Goal: Information Seeking & Learning: Learn about a topic

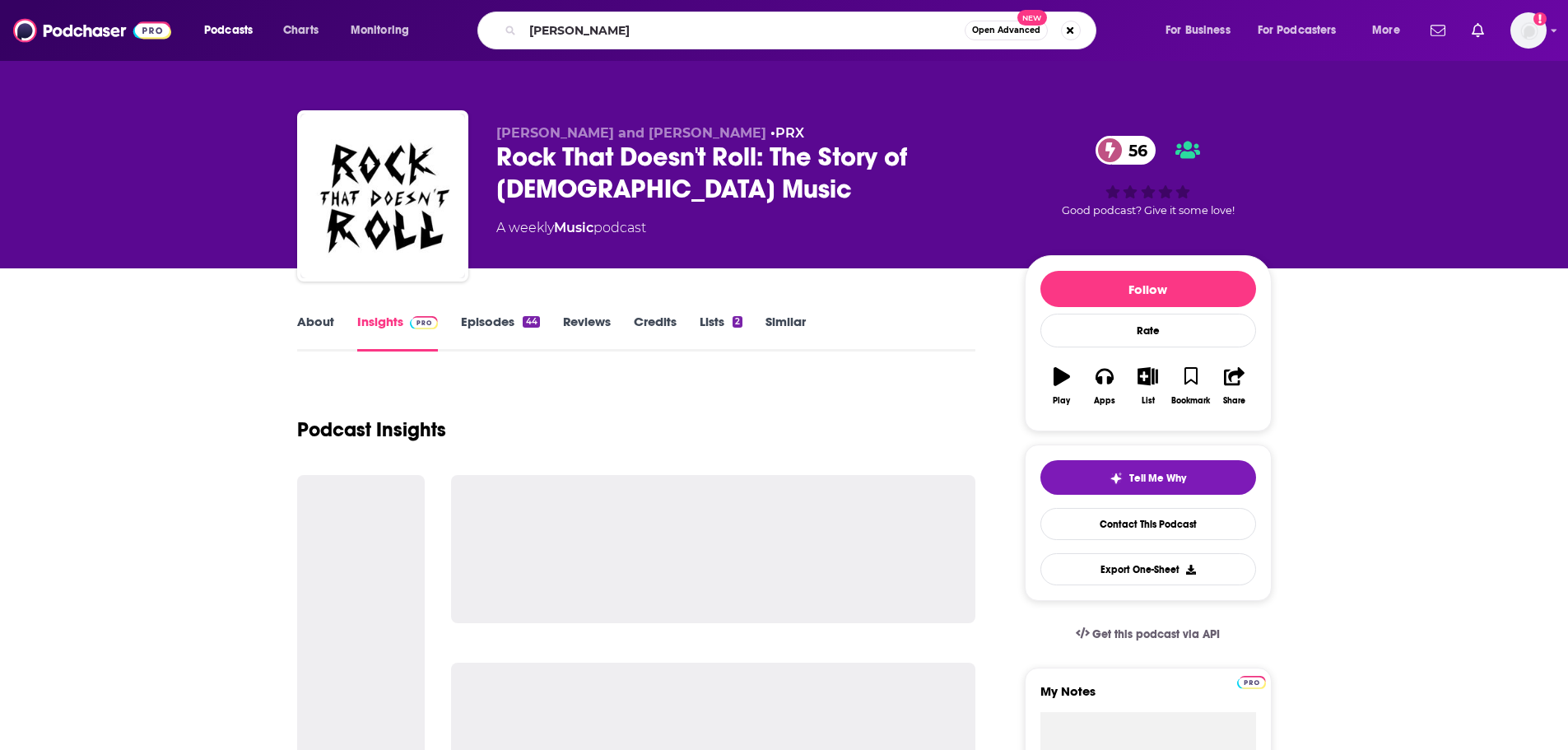
type input "[PERSON_NAME]"
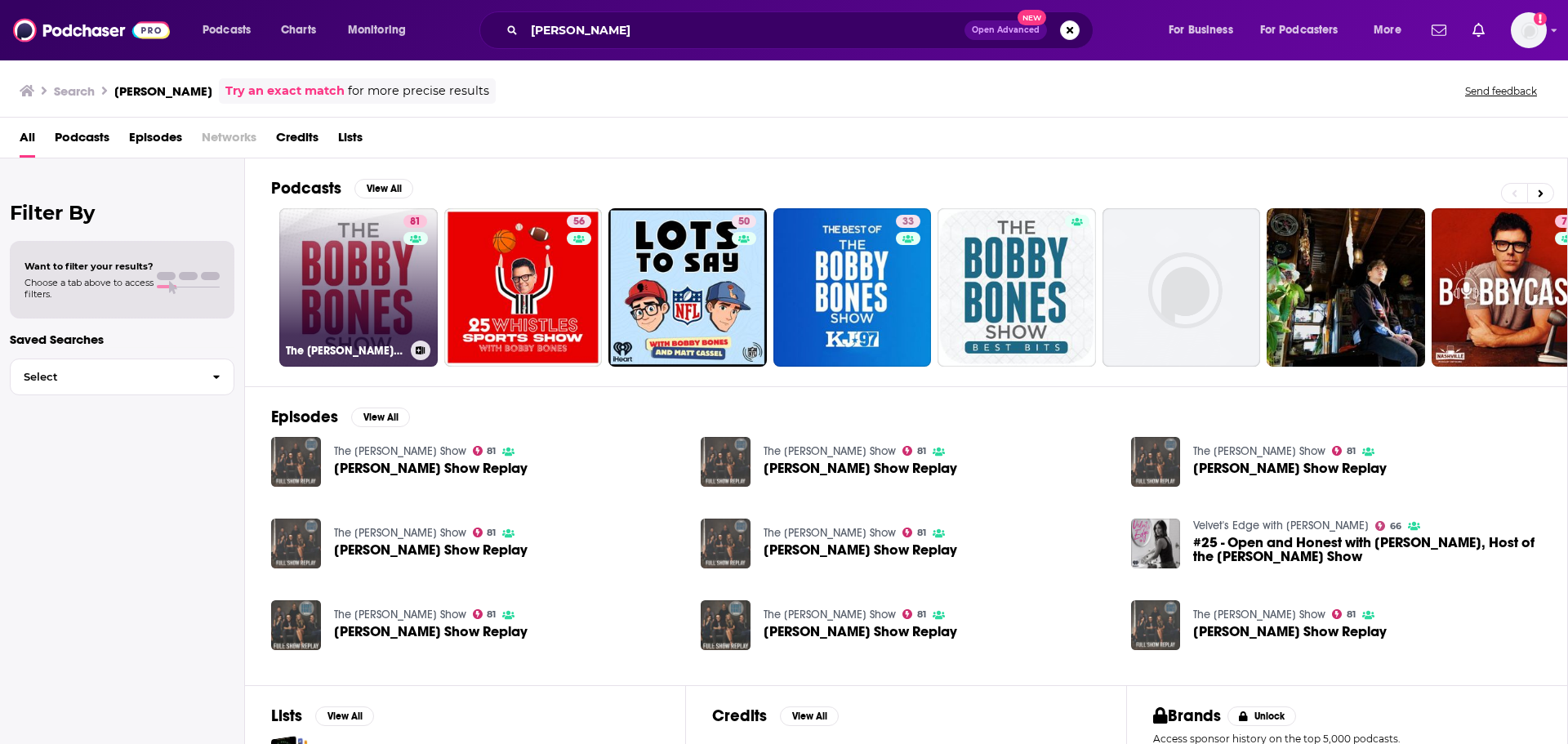
click at [305, 292] on link "81 The [PERSON_NAME] Show" at bounding box center [358, 287] width 158 height 158
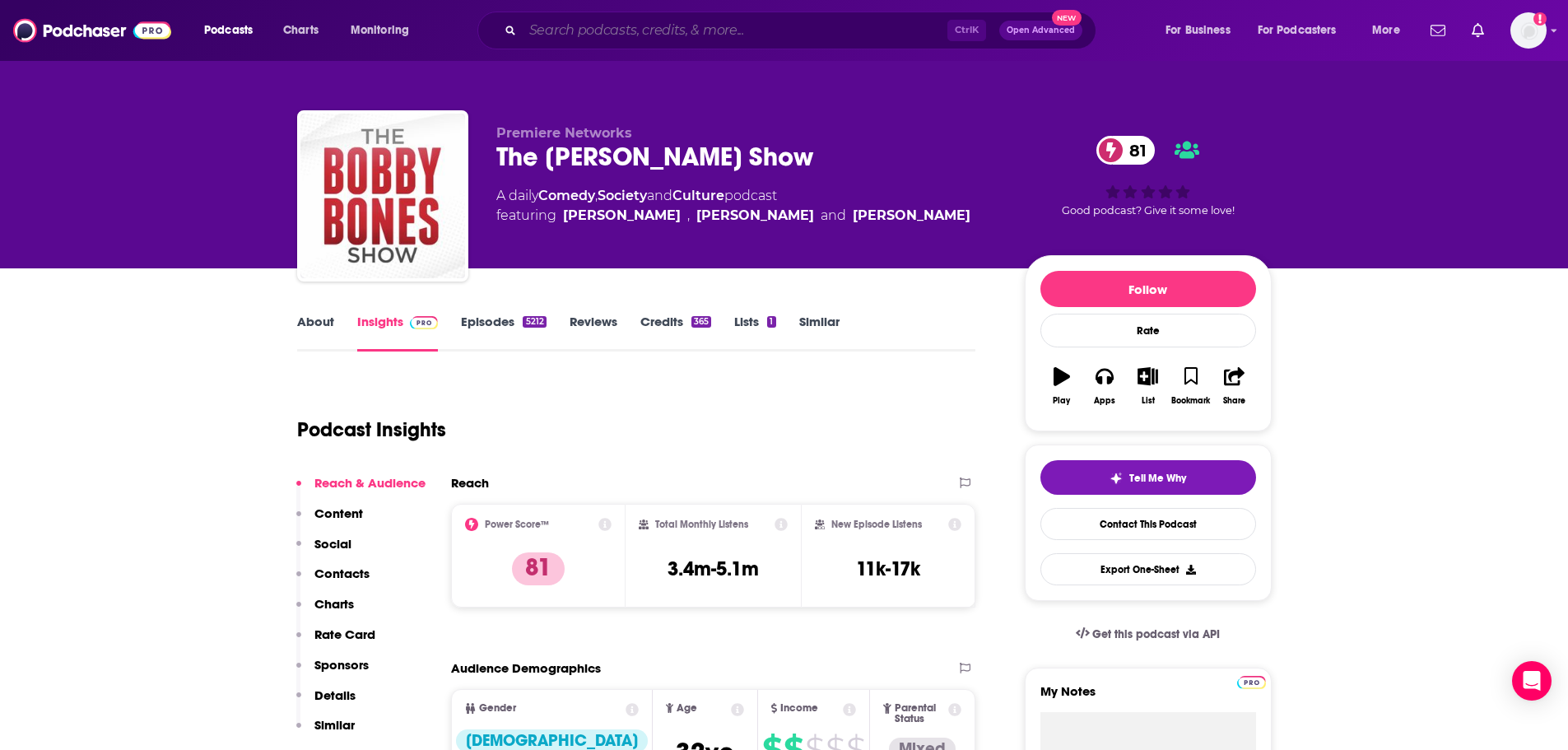
click at [777, 32] on input "Search podcasts, credits, & more..." at bounding box center [735, 31] width 425 height 27
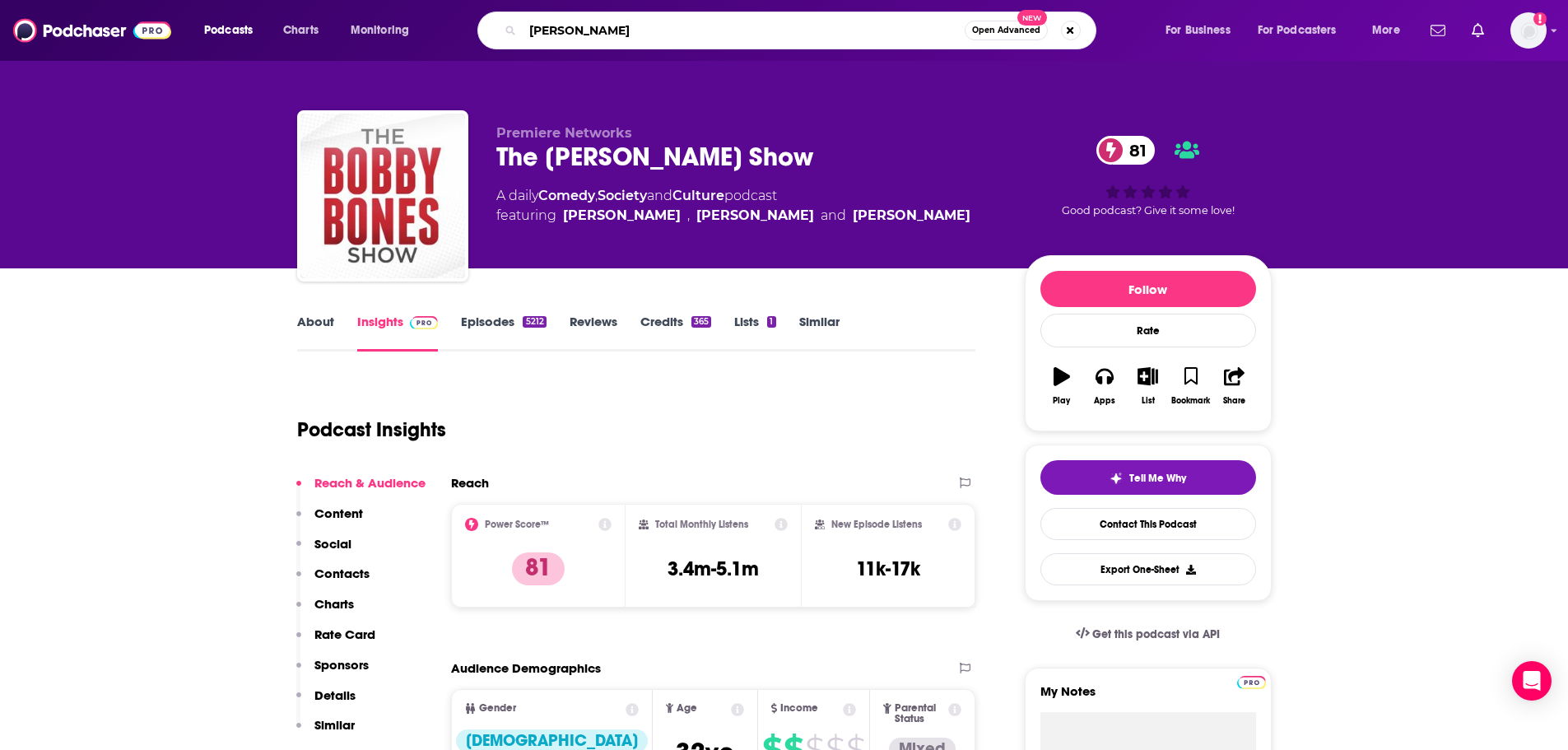
type input "[PERSON_NAME]"
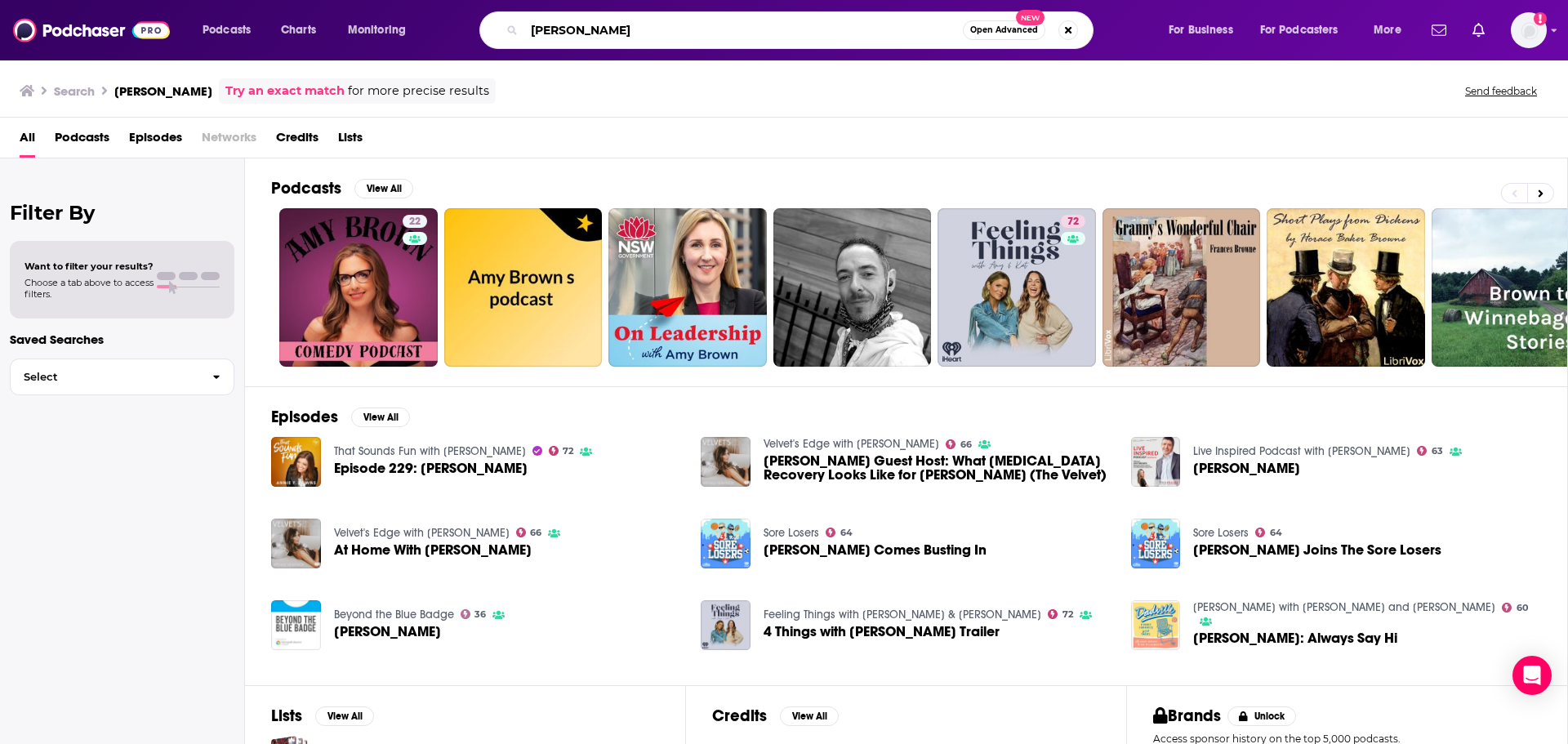
click at [532, 29] on input "[PERSON_NAME]" at bounding box center [743, 31] width 438 height 26
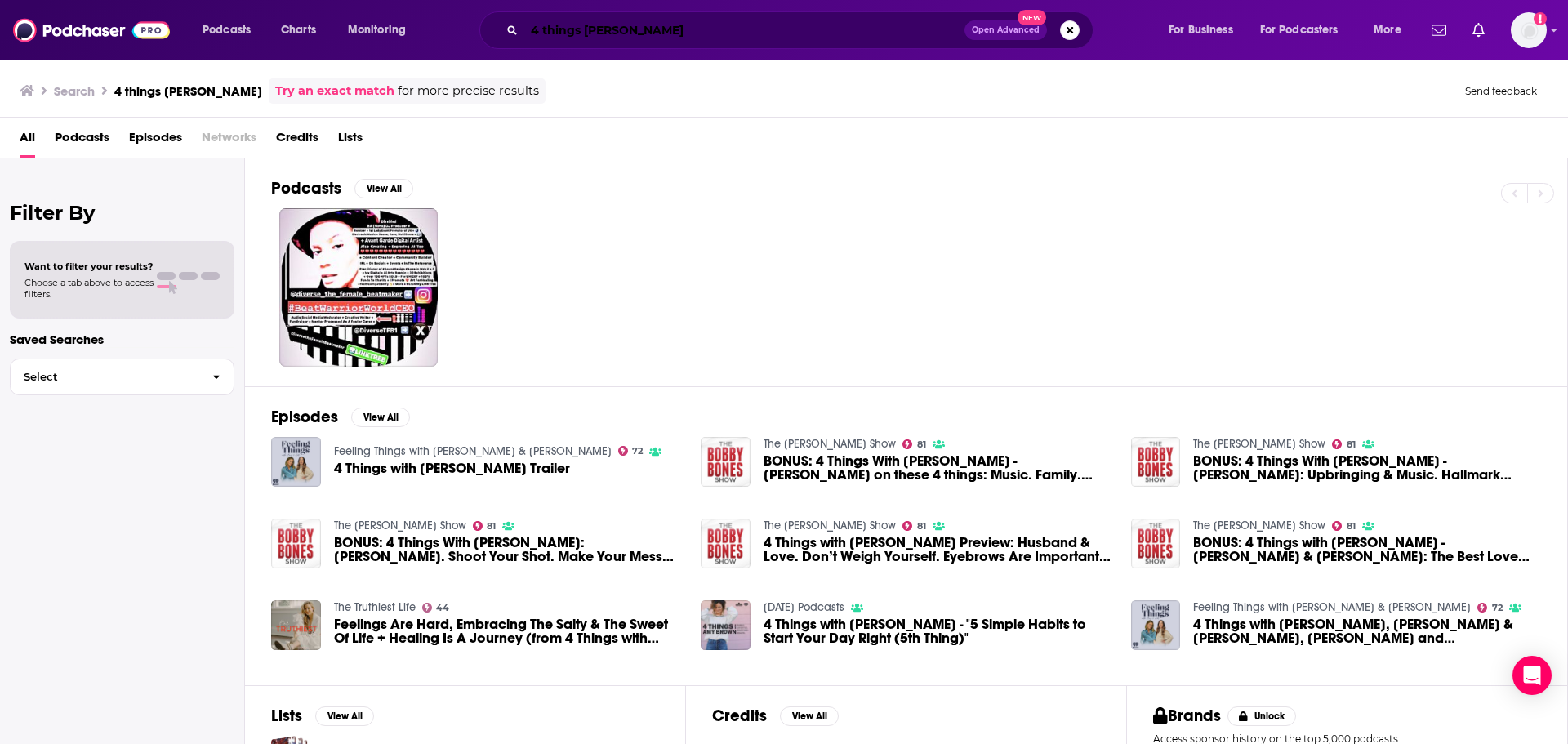
click at [711, 29] on input "4 things [PERSON_NAME]" at bounding box center [744, 31] width 440 height 26
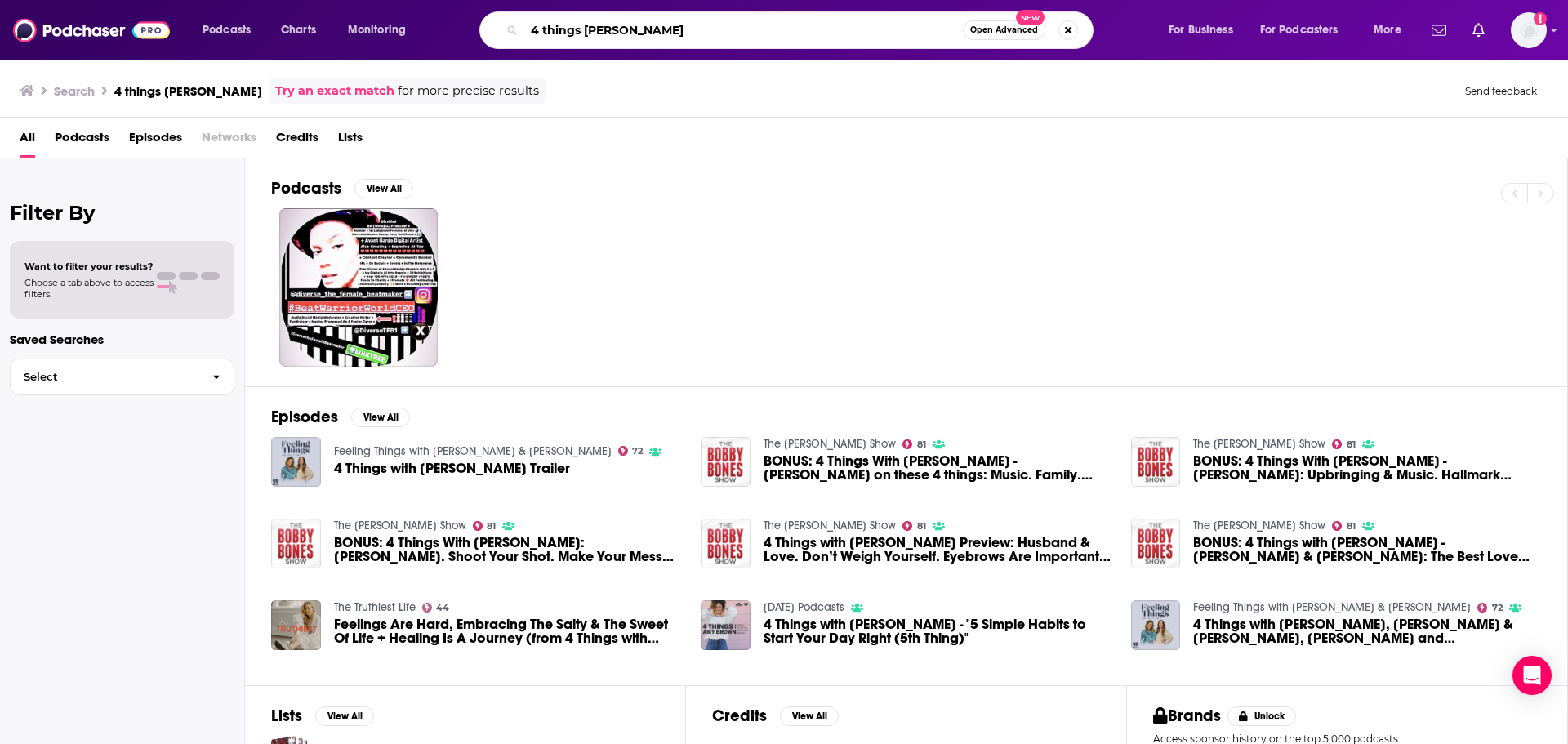
click at [711, 29] on input "4 things [PERSON_NAME]" at bounding box center [743, 31] width 438 height 26
type input """
type input "write your story"
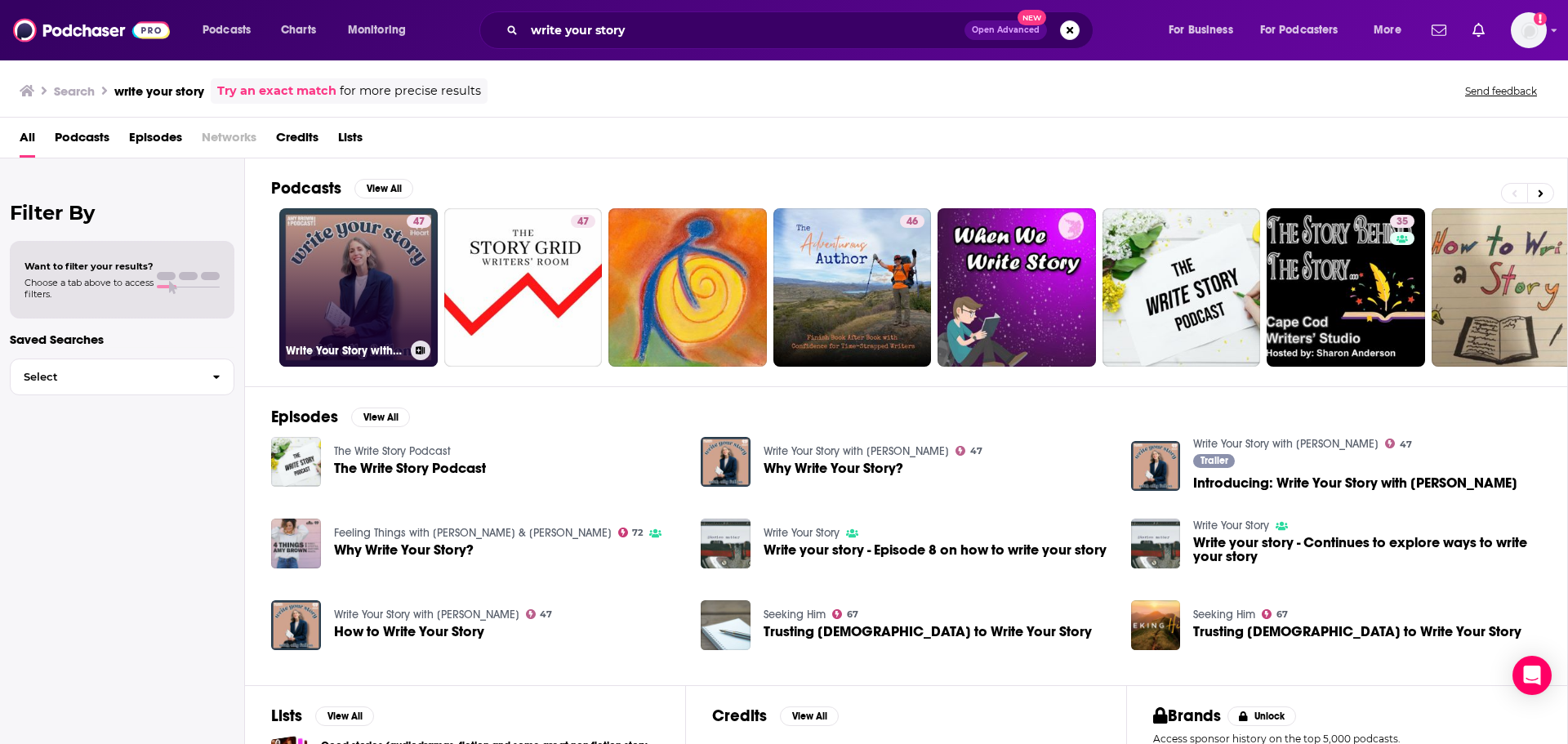
click at [379, 287] on link "47 Write Your Story with [PERSON_NAME]" at bounding box center [358, 287] width 158 height 158
